Goal: Find specific page/section: Find specific page/section

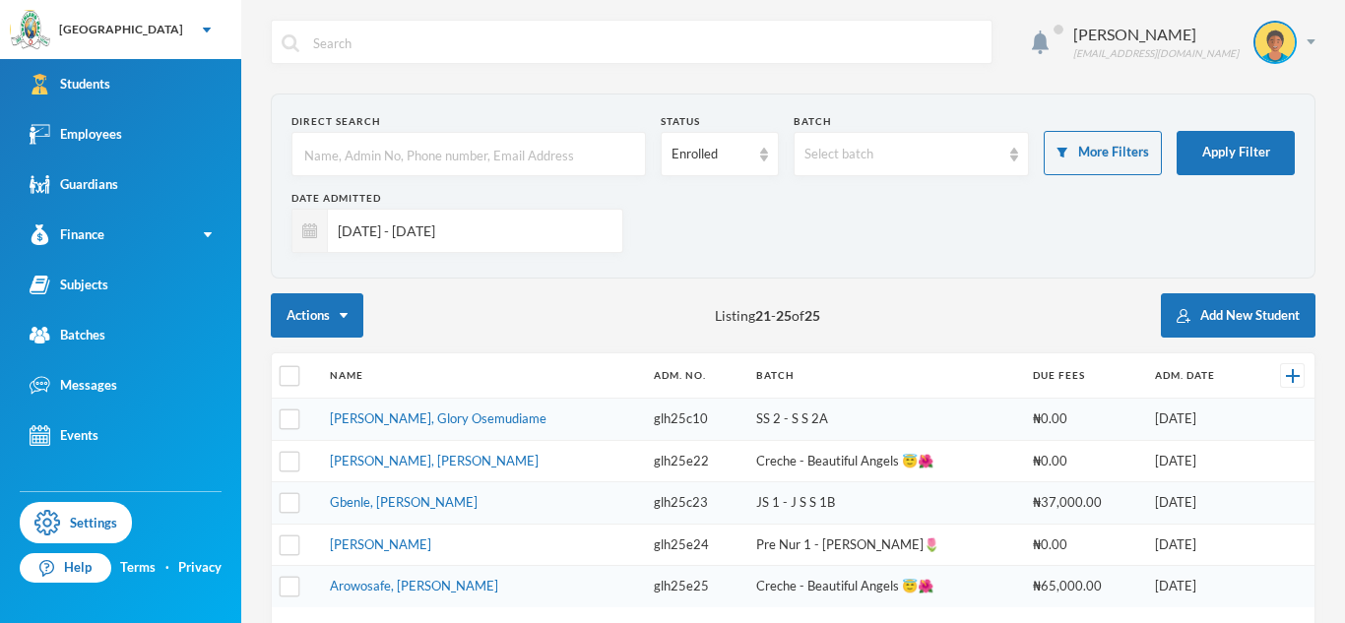
click at [380, 225] on input "[DATE] - [DATE]" at bounding box center [470, 231] width 285 height 44
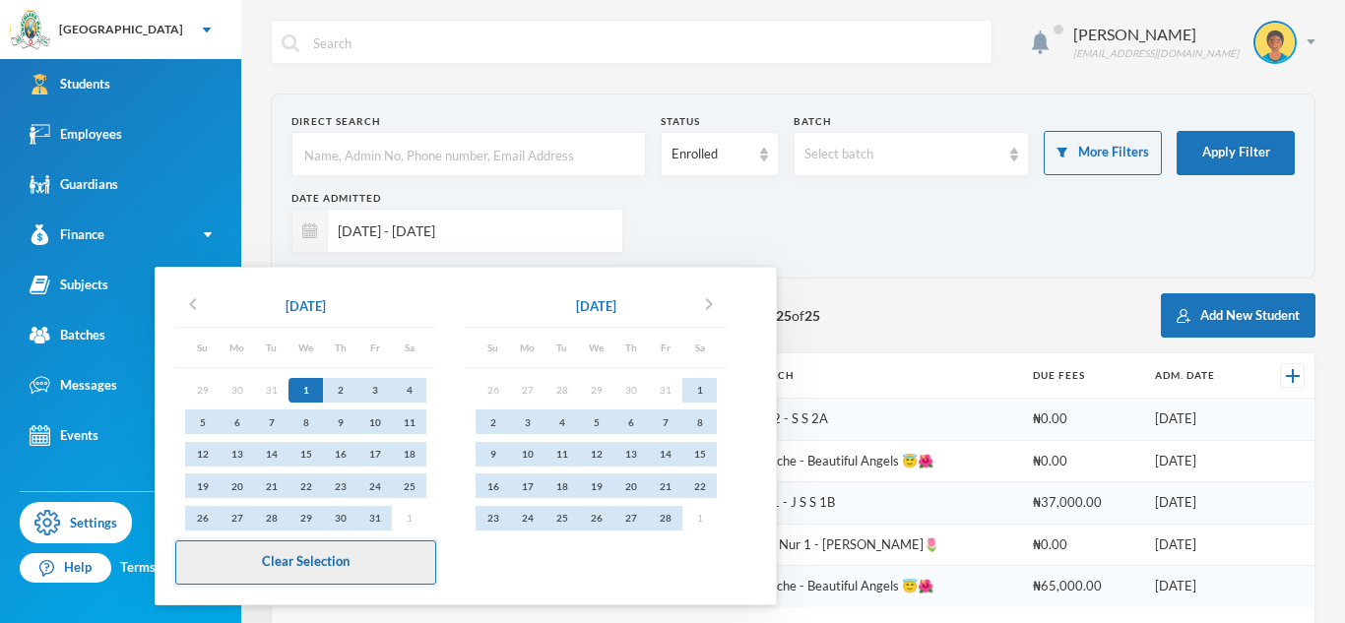
click at [315, 553] on button "Clear Selection" at bounding box center [305, 563] width 261 height 44
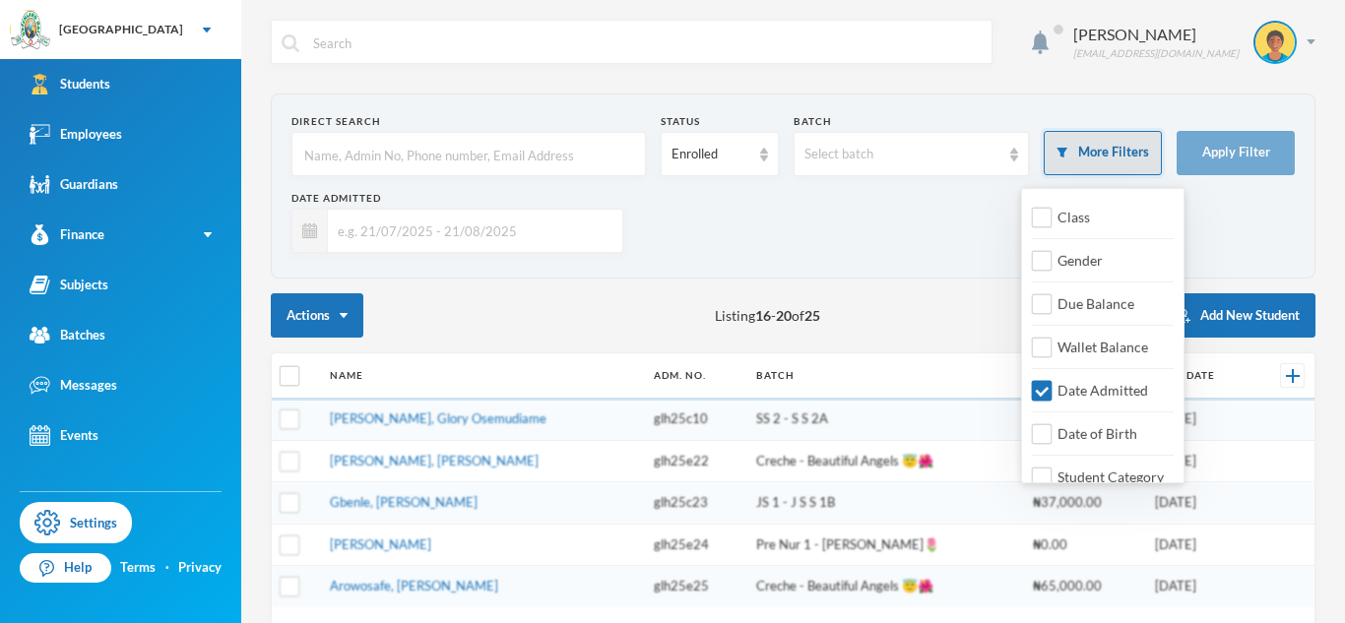
click at [1097, 158] on button "More Filters" at bounding box center [1103, 153] width 118 height 44
click at [1091, 396] on span "Date Admitted" at bounding box center [1103, 390] width 106 height 17
click at [1053, 396] on input "Date Admitted" at bounding box center [1042, 391] width 21 height 21
checkbox input "false"
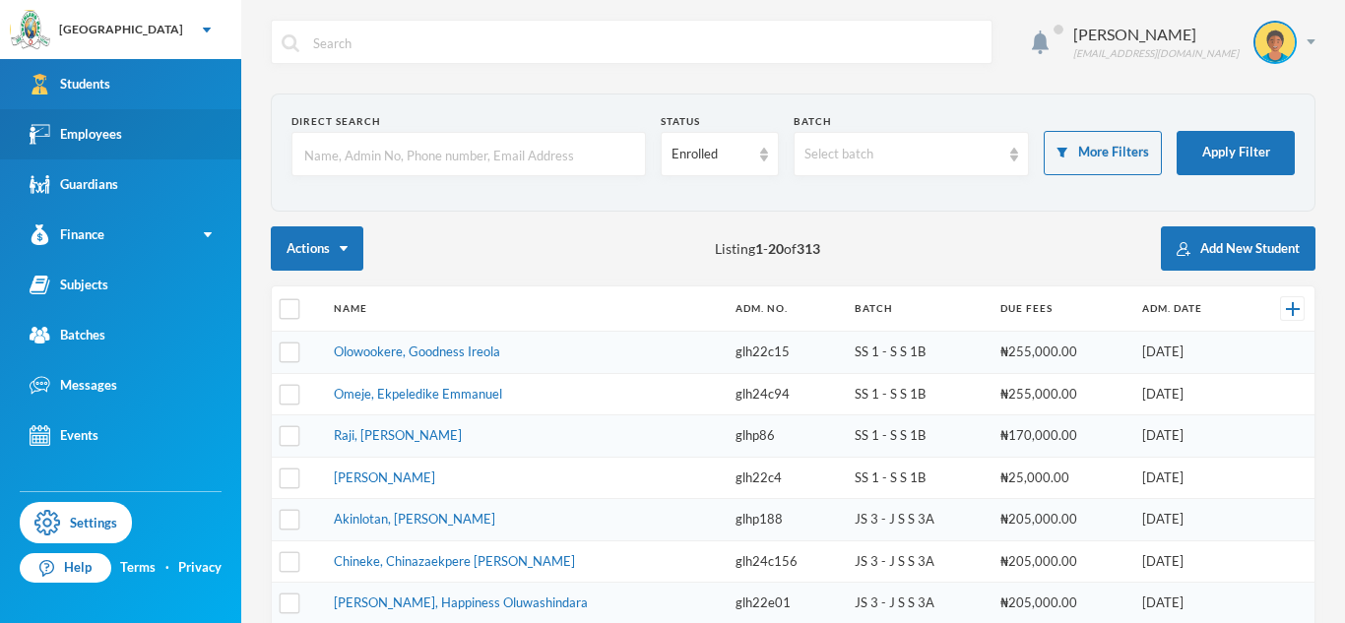
click at [129, 136] on link "Employees" at bounding box center [120, 134] width 241 height 50
